Goal: Task Accomplishment & Management: Manage account settings

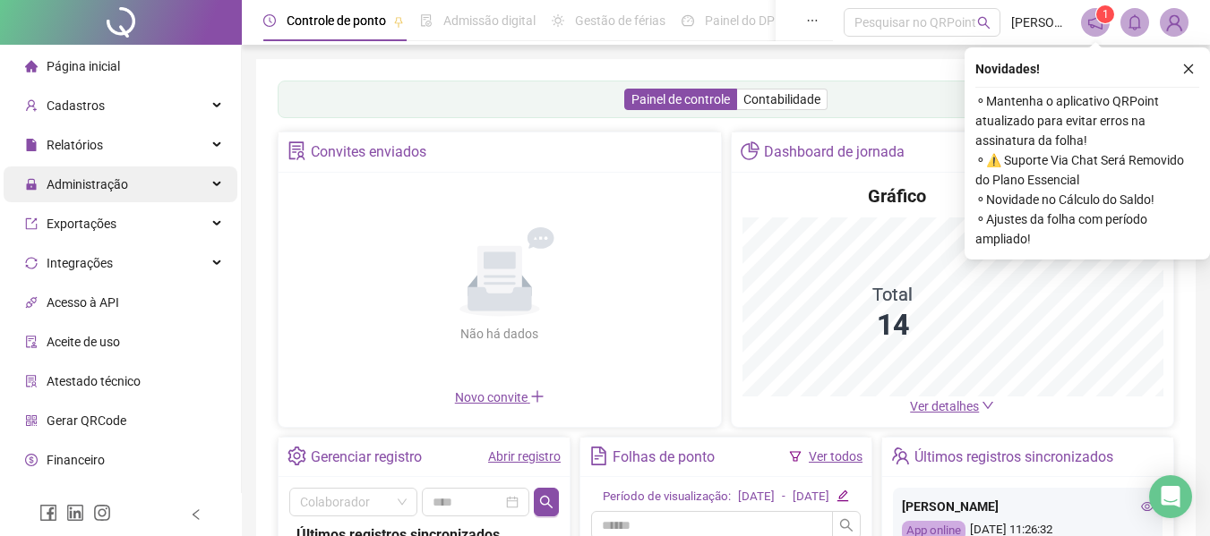
click at [115, 193] on span "Administração" at bounding box center [76, 185] width 103 height 36
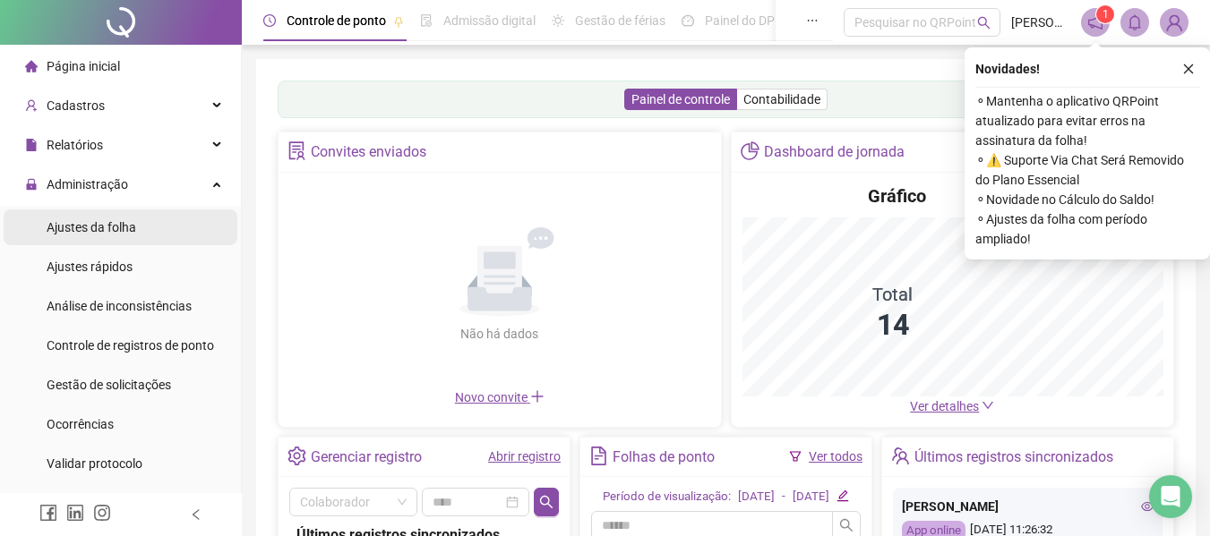
click at [116, 227] on span "Ajustes da folha" at bounding box center [92, 227] width 90 height 14
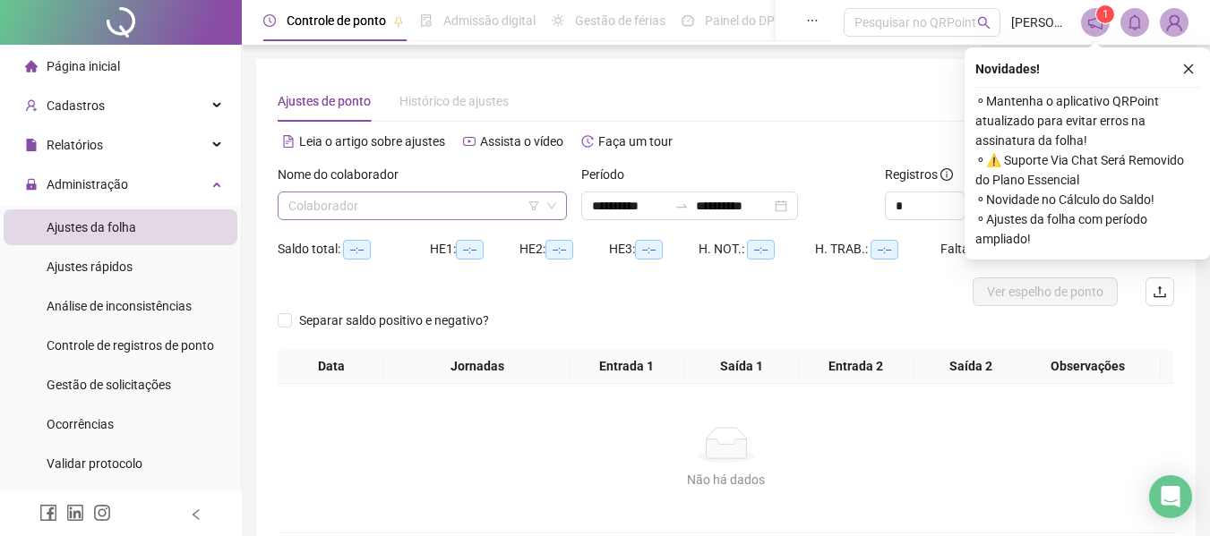
click at [342, 196] on input "search" at bounding box center [414, 206] width 252 height 27
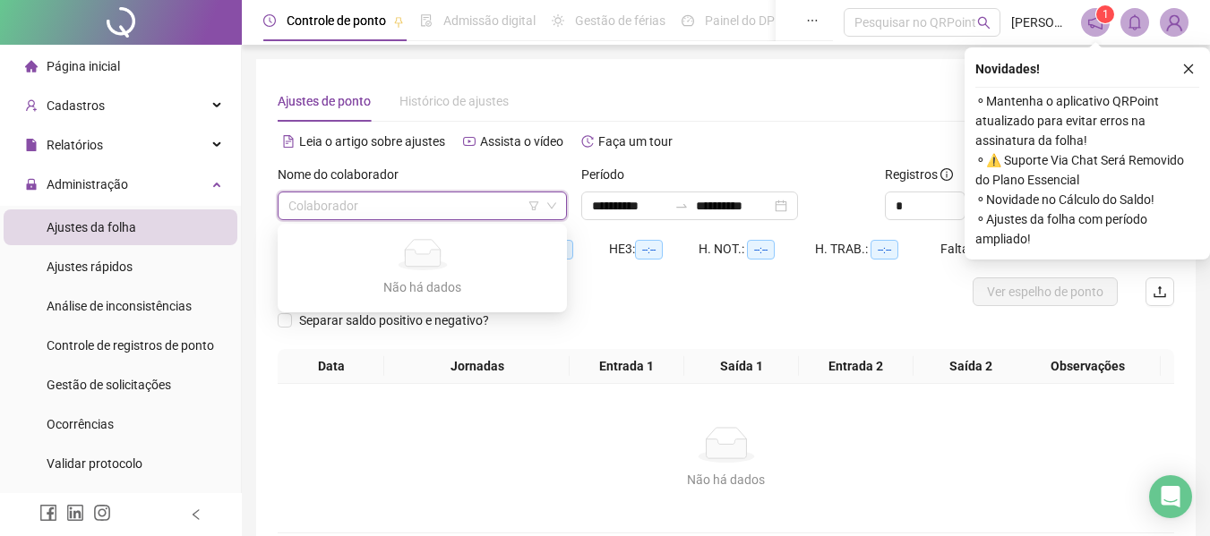
click at [354, 203] on input "search" at bounding box center [414, 206] width 252 height 27
click at [430, 484] on div "Não há dados" at bounding box center [726, 480] width 854 height 20
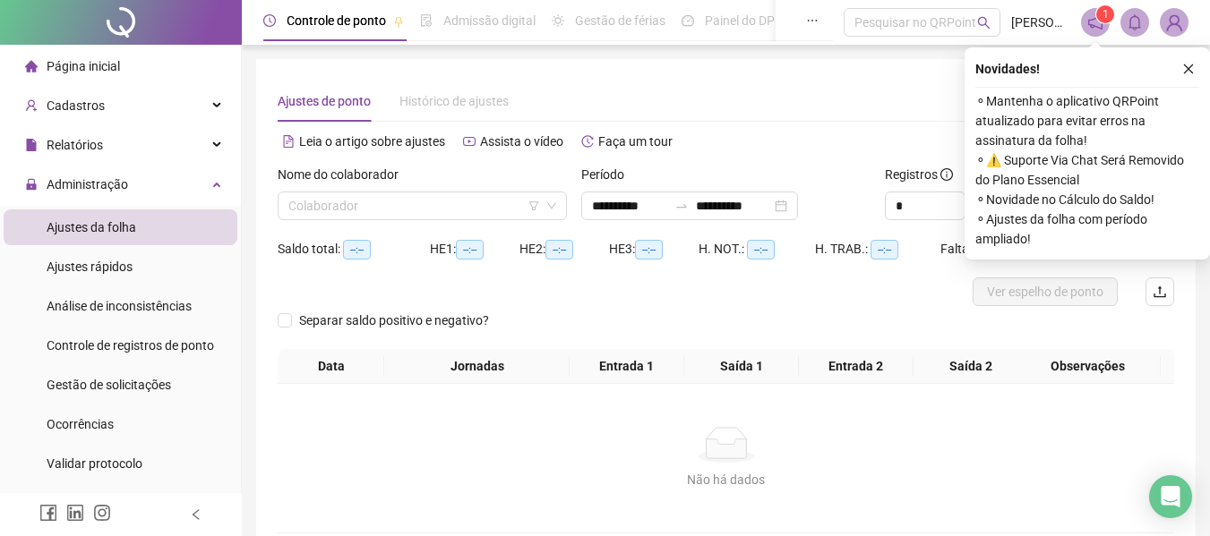
click at [355, 220] on div "Nome do colaborador Colaborador" at bounding box center [422, 200] width 304 height 70
click at [363, 208] on input "search" at bounding box center [414, 206] width 252 height 27
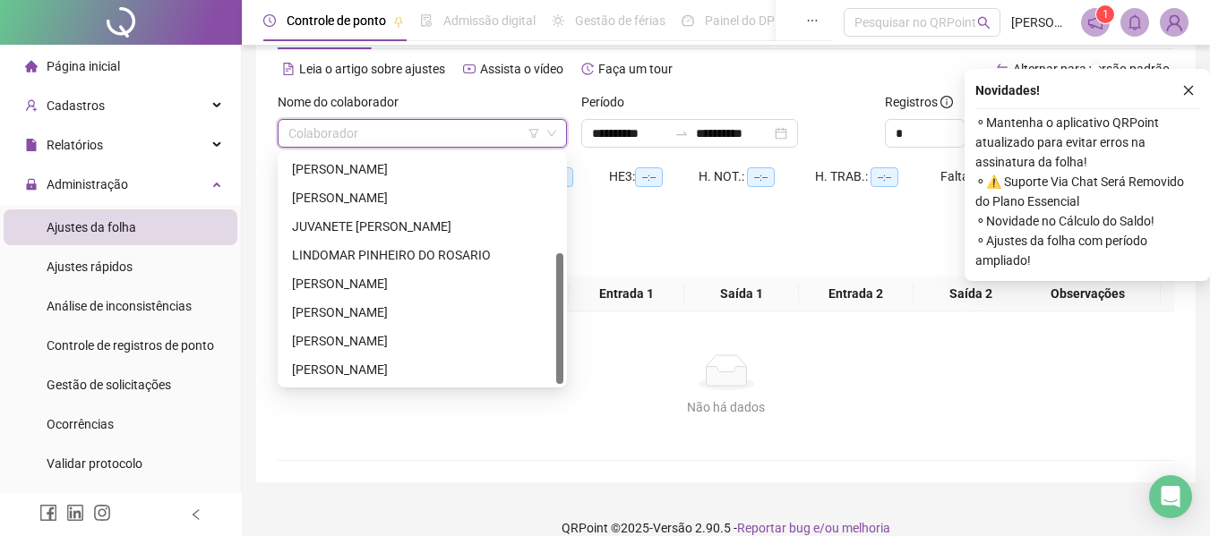
scroll to position [96, 0]
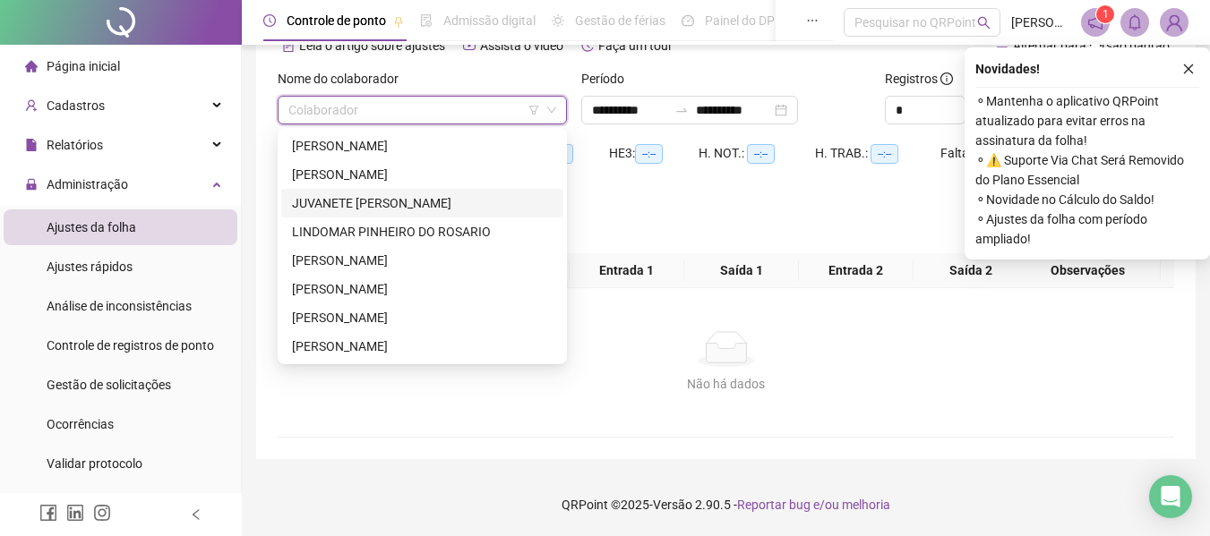
click at [340, 206] on div "JUVANETE [PERSON_NAME]" at bounding box center [422, 203] width 261 height 20
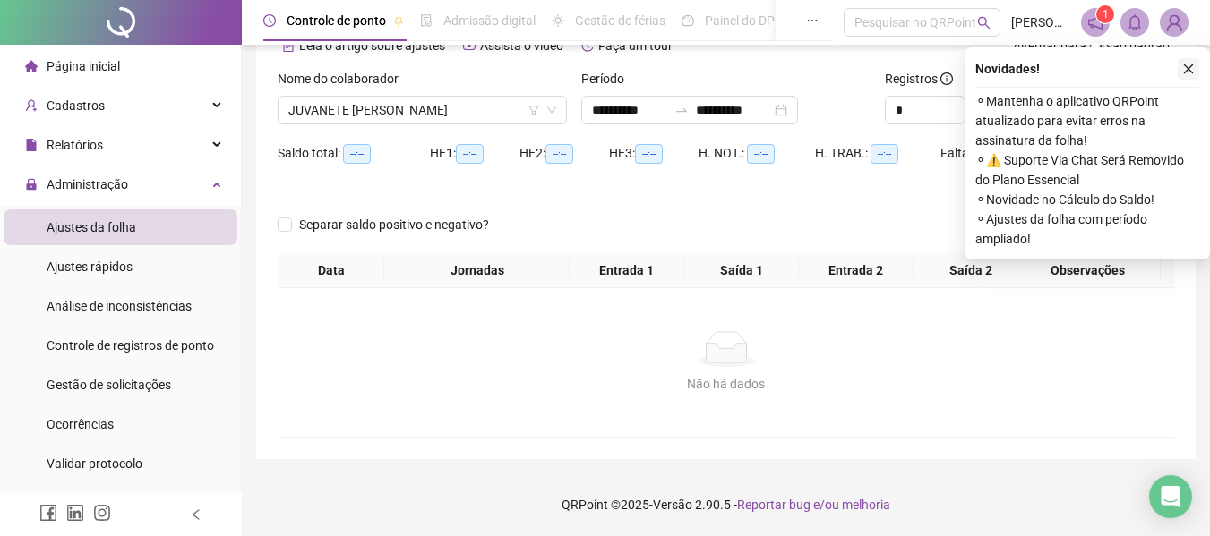
click at [1186, 72] on icon "close" at bounding box center [1189, 69] width 10 height 10
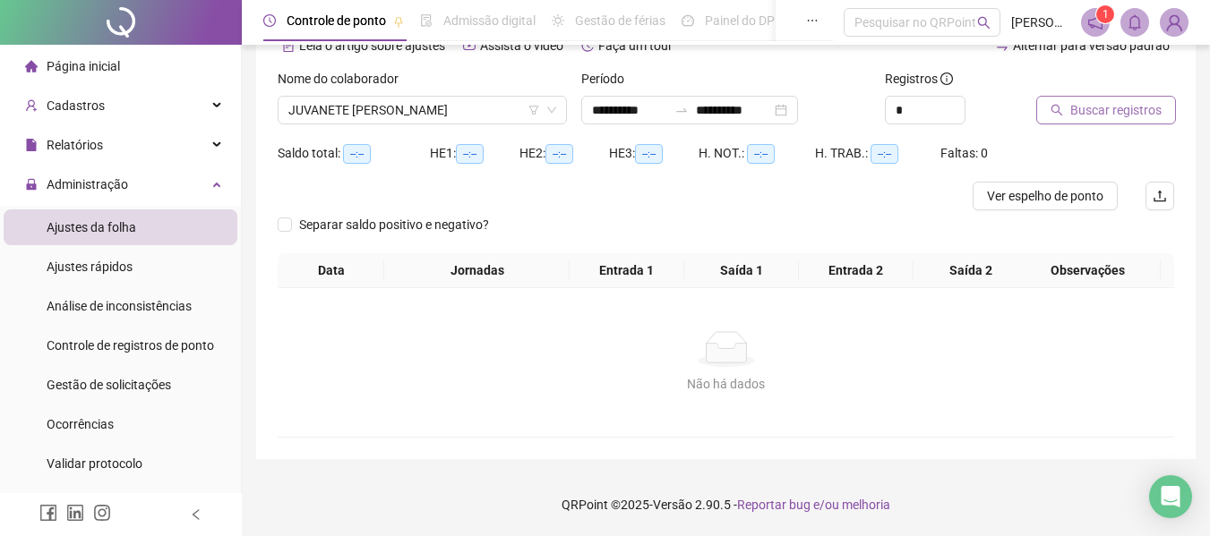
click at [1063, 121] on button "Buscar registros" at bounding box center [1106, 110] width 140 height 29
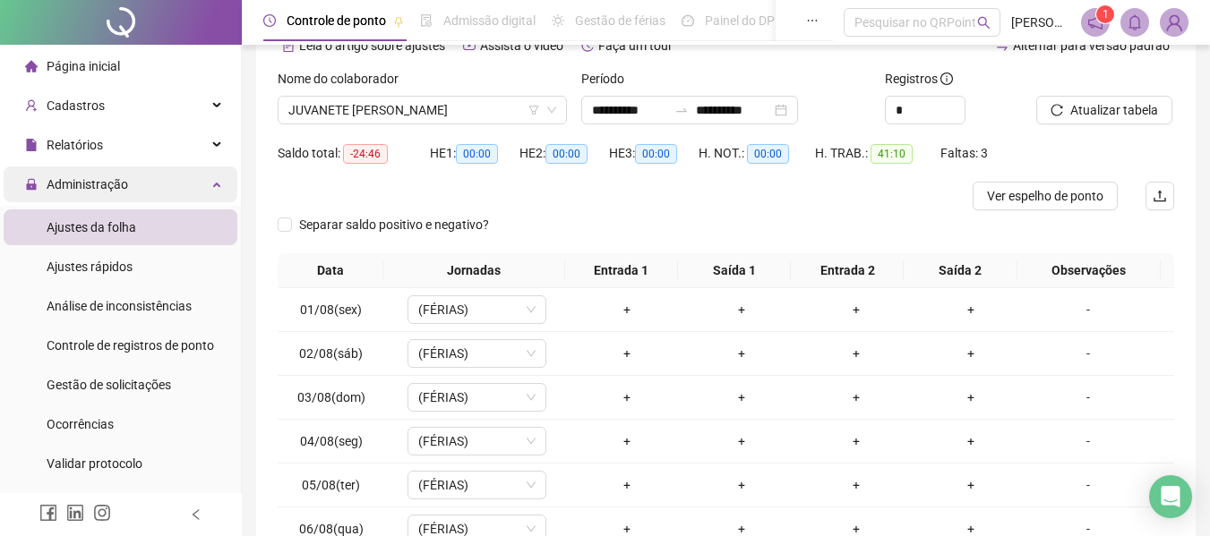
click at [90, 199] on span "Administração" at bounding box center [76, 185] width 103 height 36
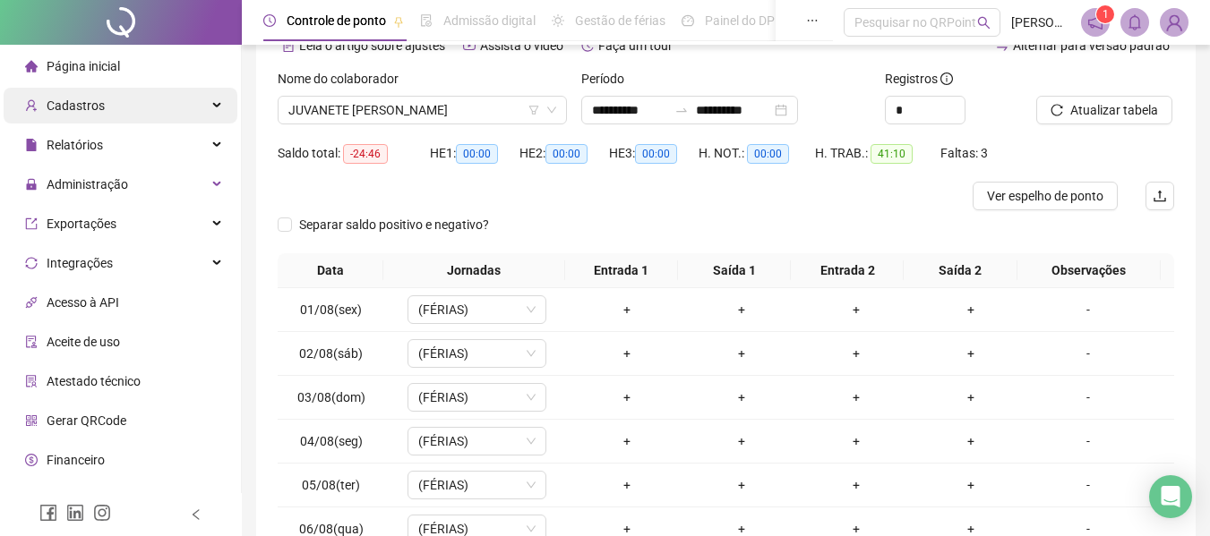
click at [133, 114] on div "Cadastros" at bounding box center [121, 106] width 234 height 36
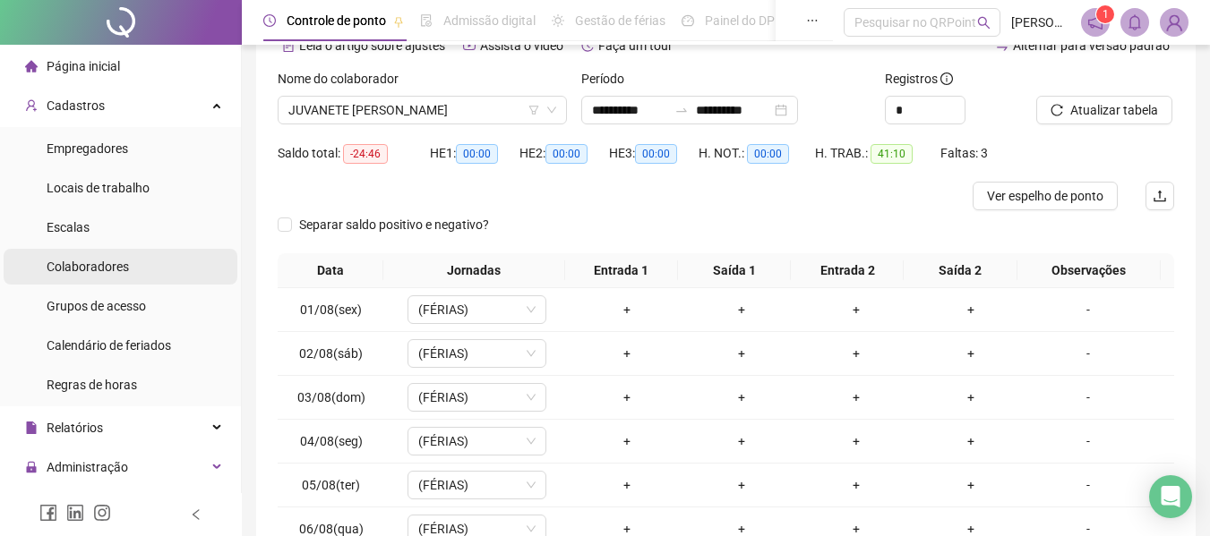
click at [86, 267] on span "Colaboradores" at bounding box center [88, 267] width 82 height 14
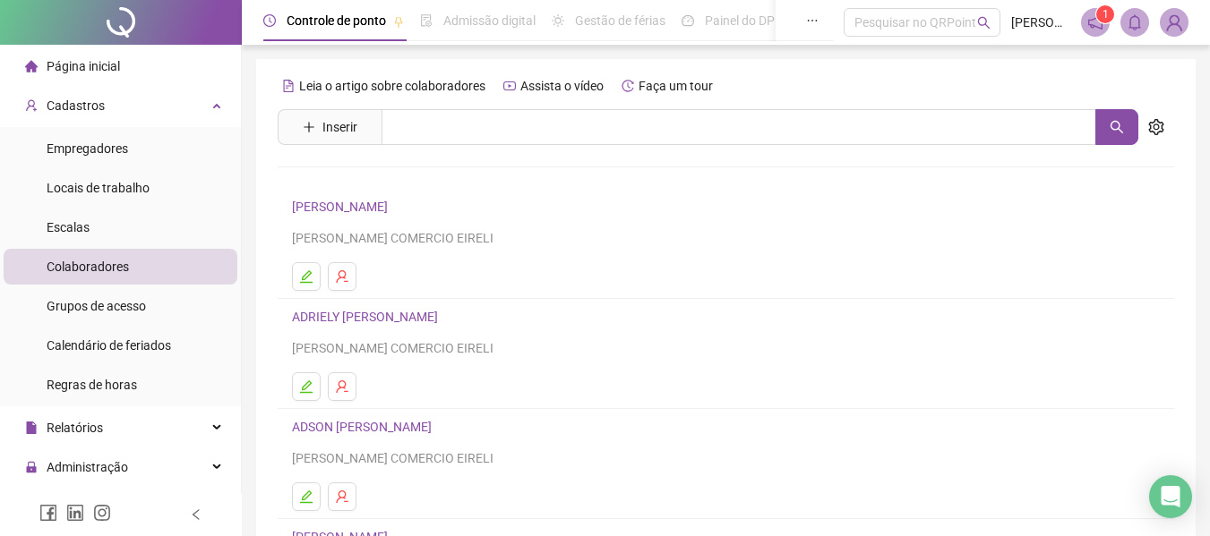
scroll to position [179, 0]
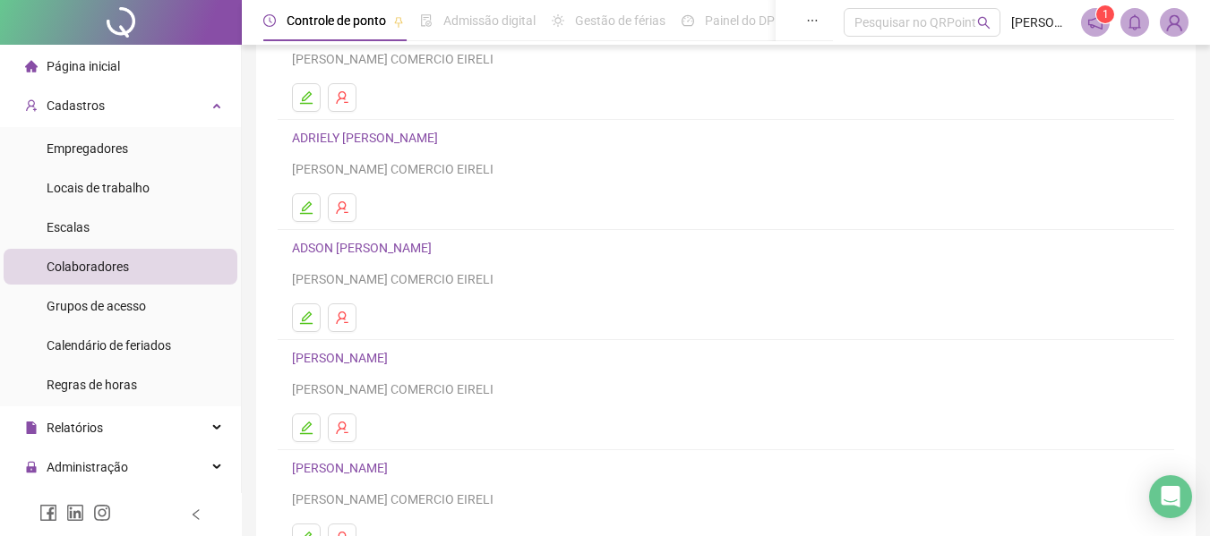
click at [399, 238] on h4 "ADSON [PERSON_NAME]" at bounding box center [726, 247] width 868 height 21
click at [401, 247] on link "ADSON [PERSON_NAME]" at bounding box center [364, 248] width 145 height 14
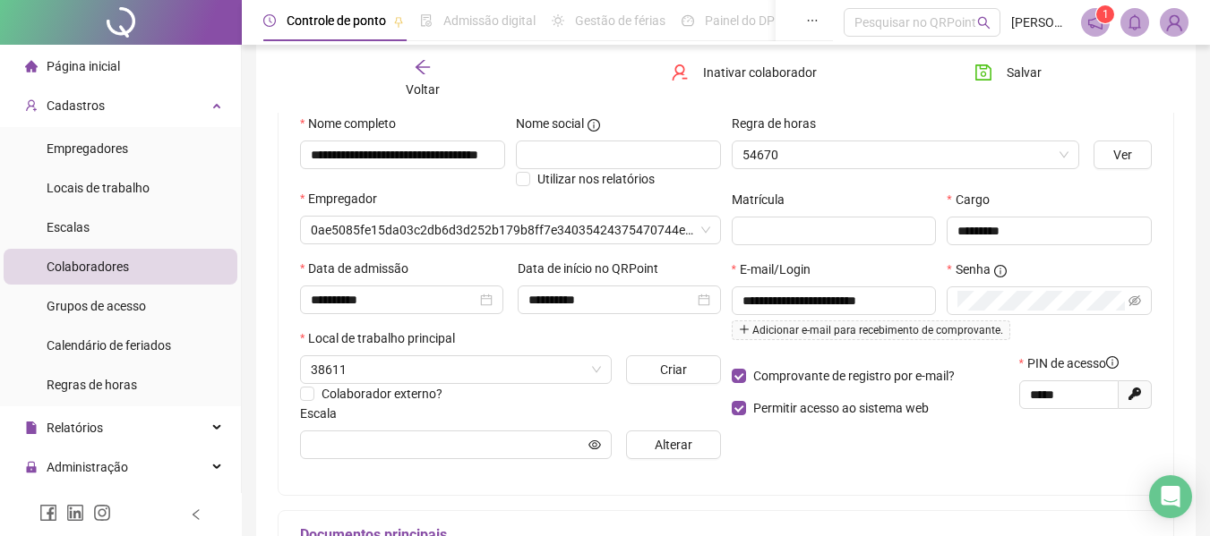
scroll to position [188, 0]
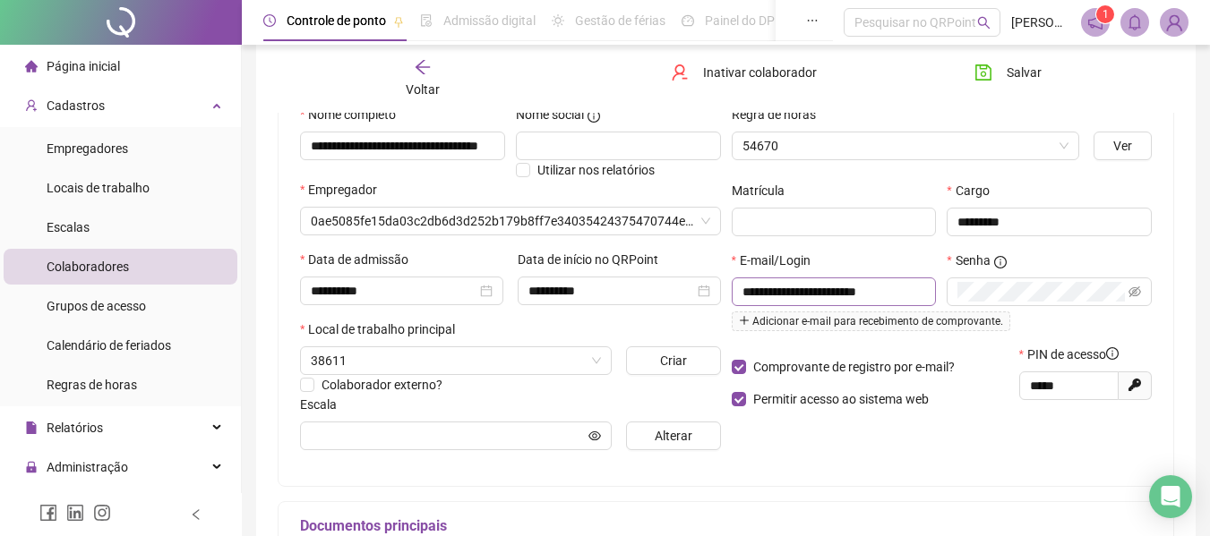
type input "**********"
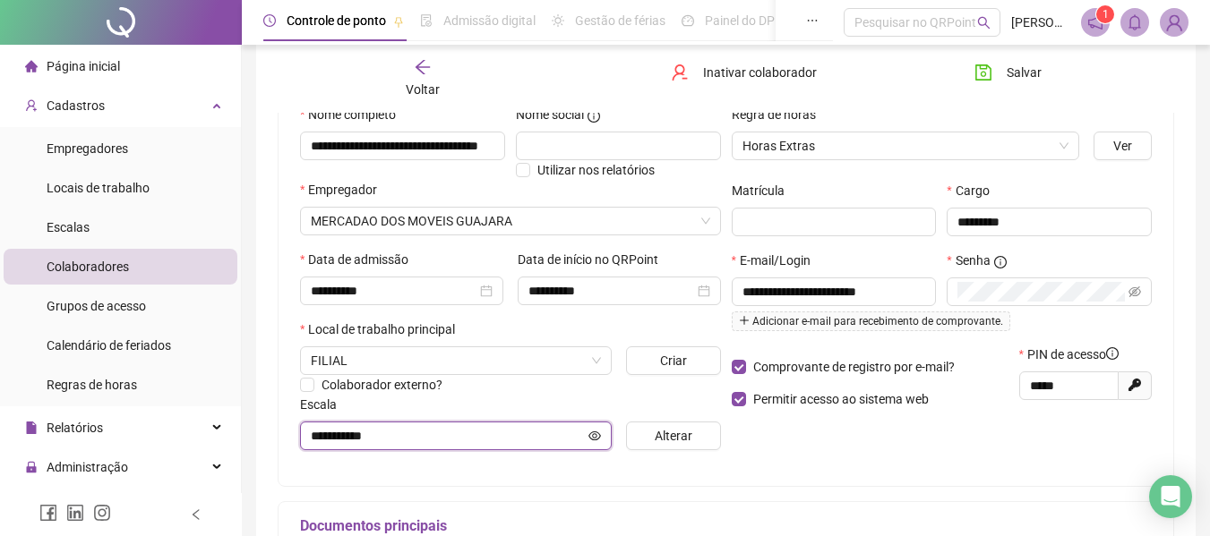
click at [596, 441] on icon "eye" at bounding box center [594, 436] width 13 height 13
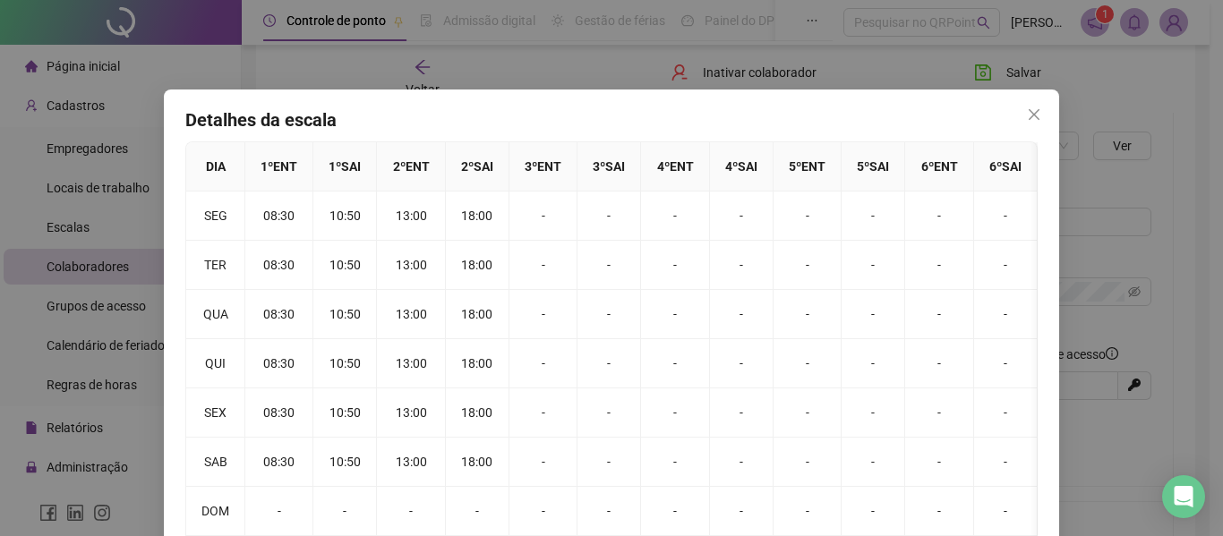
click at [576, 39] on div "Detalhes da escala DIA 1 º ENT 1 º SAI 2 º ENT 2 º SAI 3 º ENT 3 º SAI 4 º ENT …" at bounding box center [611, 268] width 1223 height 536
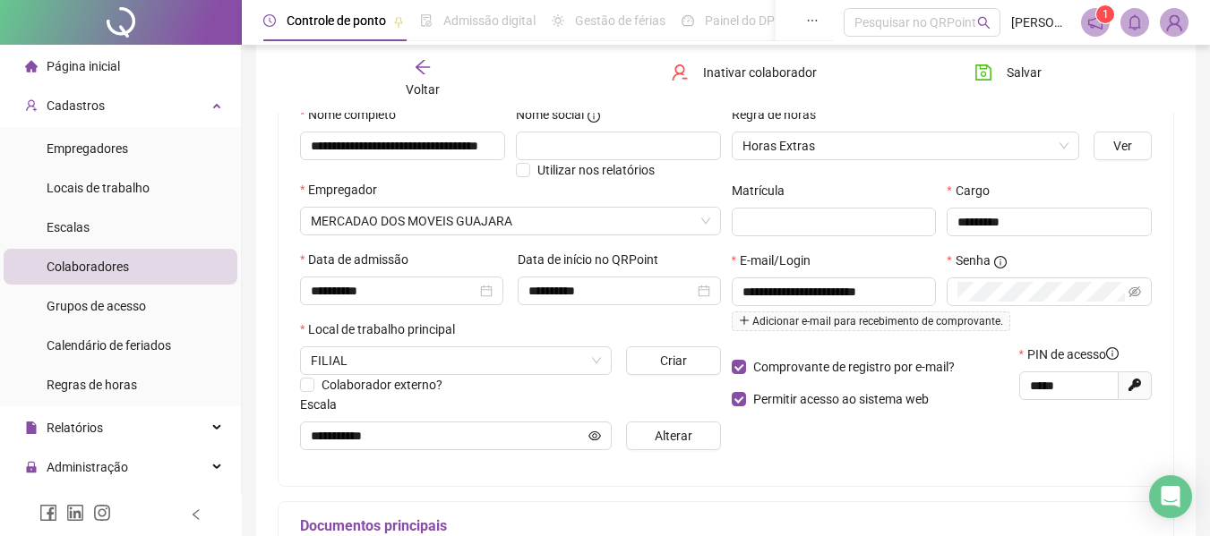
click at [423, 67] on icon "arrow-left" at bounding box center [422, 67] width 14 height 14
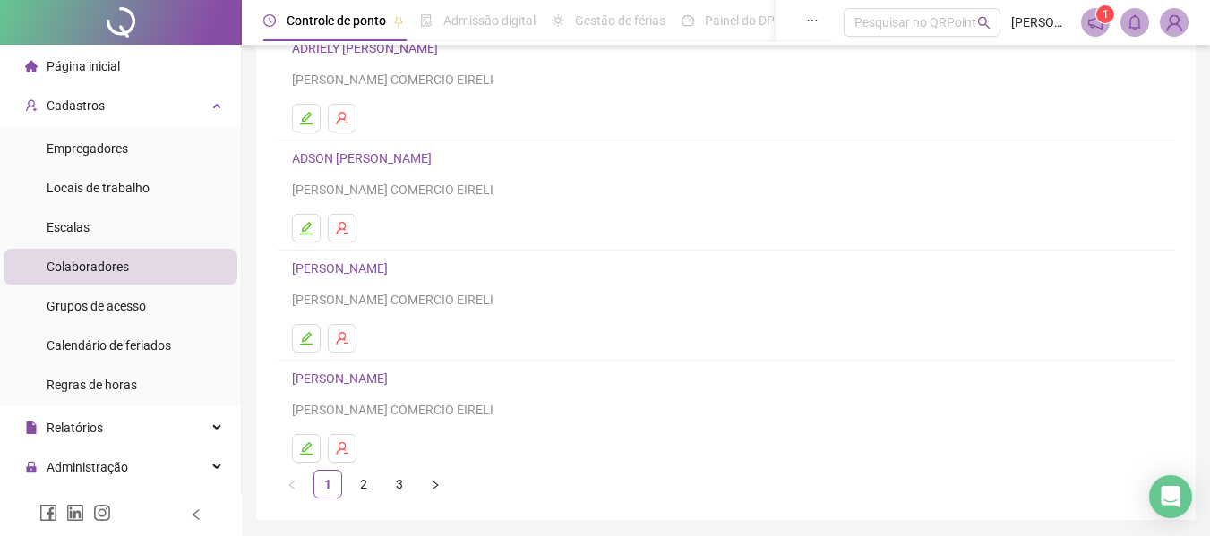
scroll to position [330, 0]
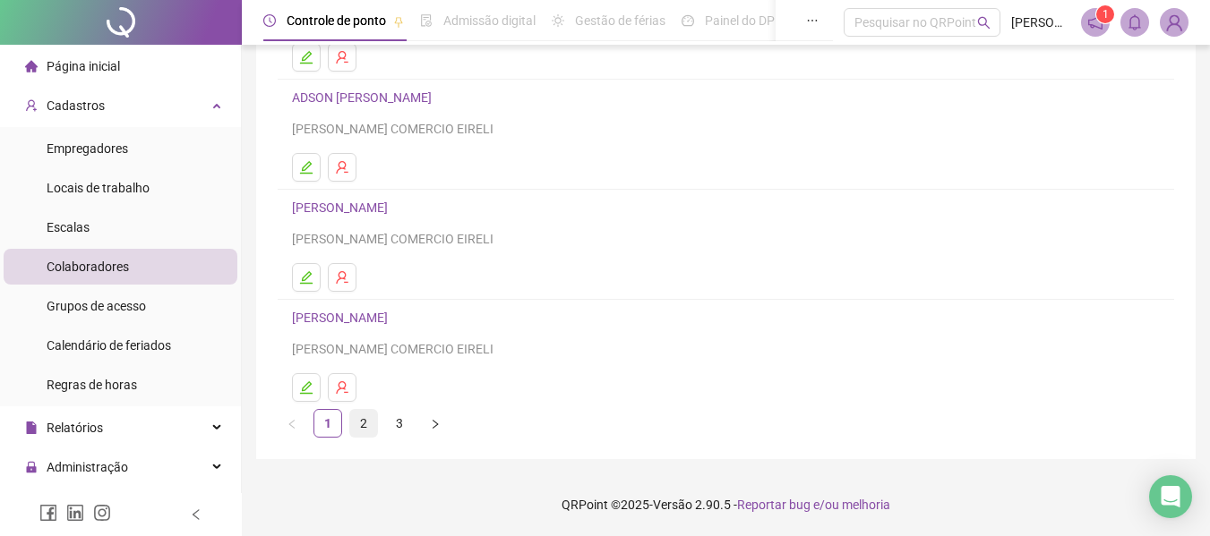
click at [366, 427] on link "2" at bounding box center [363, 423] width 27 height 27
click at [399, 205] on link "JUVANETE [PERSON_NAME]" at bounding box center [374, 208] width 165 height 14
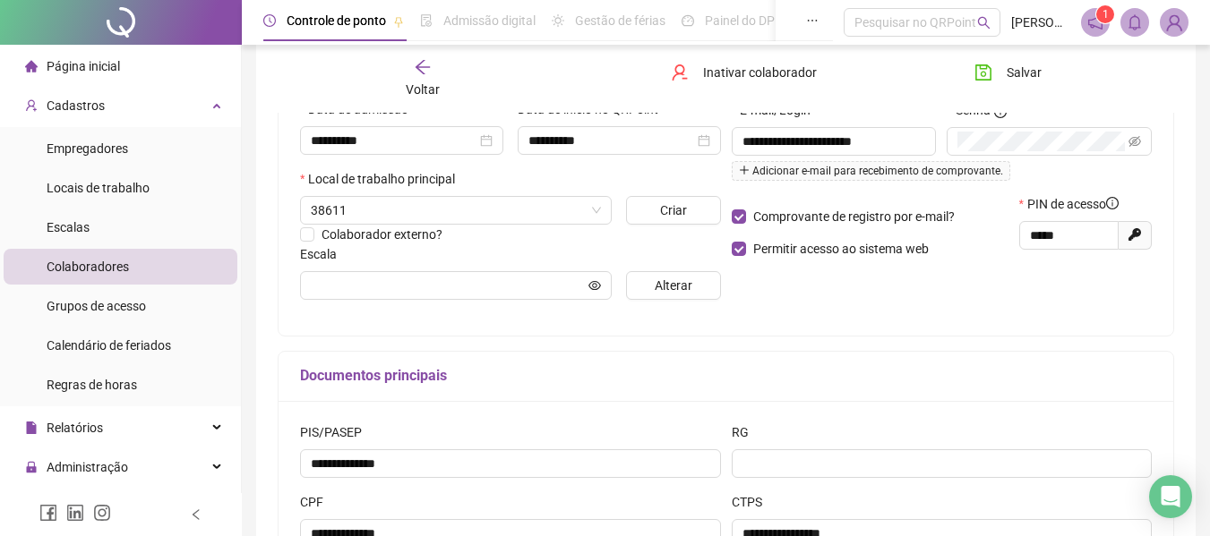
type input "**********"
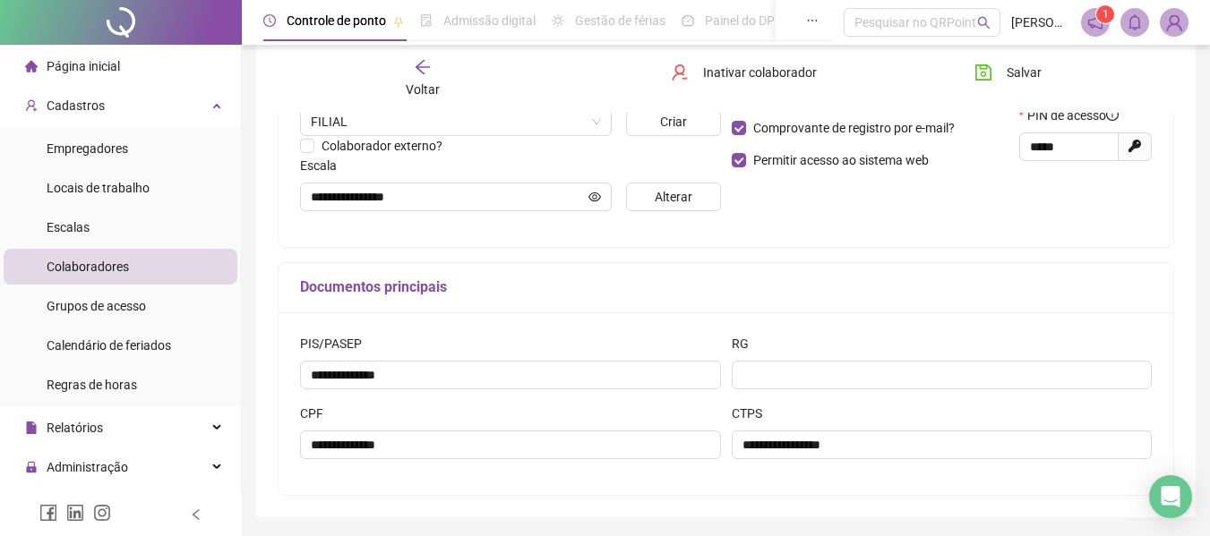
scroll to position [396, 0]
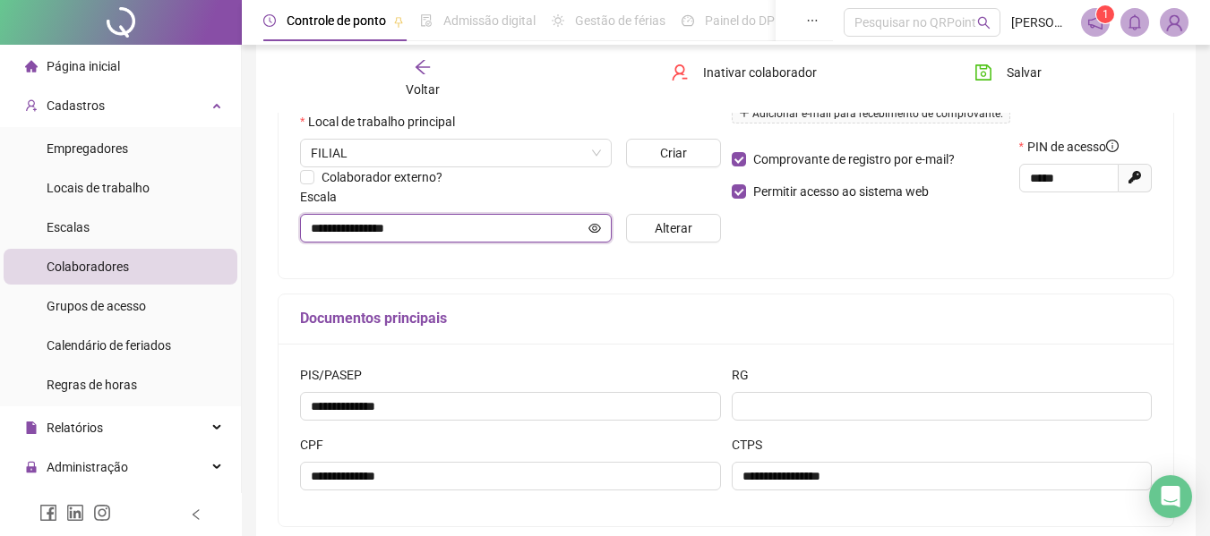
click at [588, 229] on icon "eye" at bounding box center [594, 228] width 13 height 13
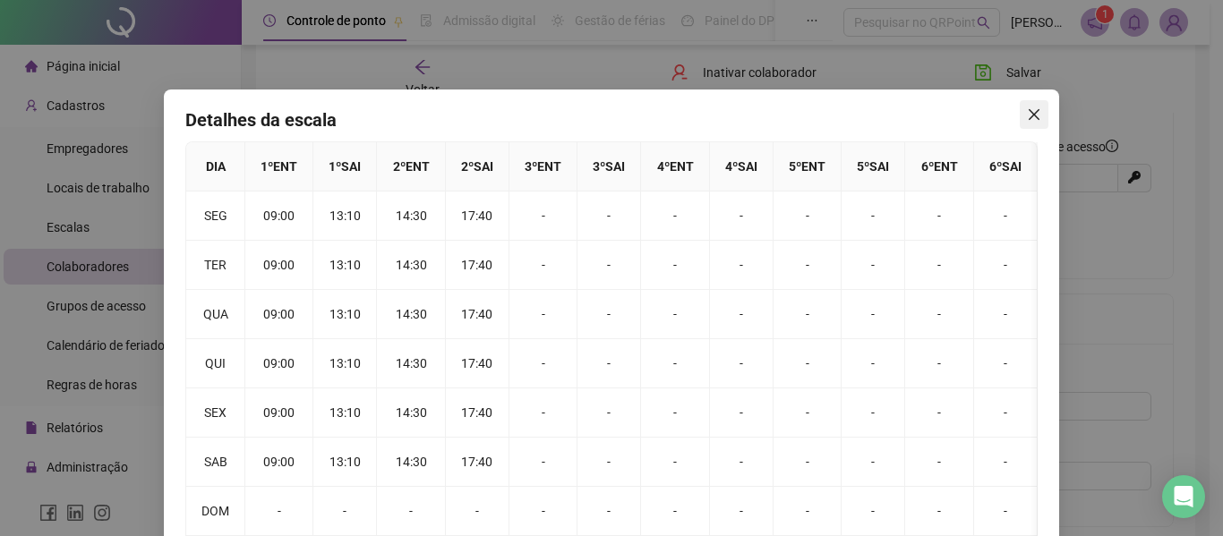
click at [1030, 110] on icon "close" at bounding box center [1034, 114] width 14 height 14
